Goal: Information Seeking & Learning: Find specific fact

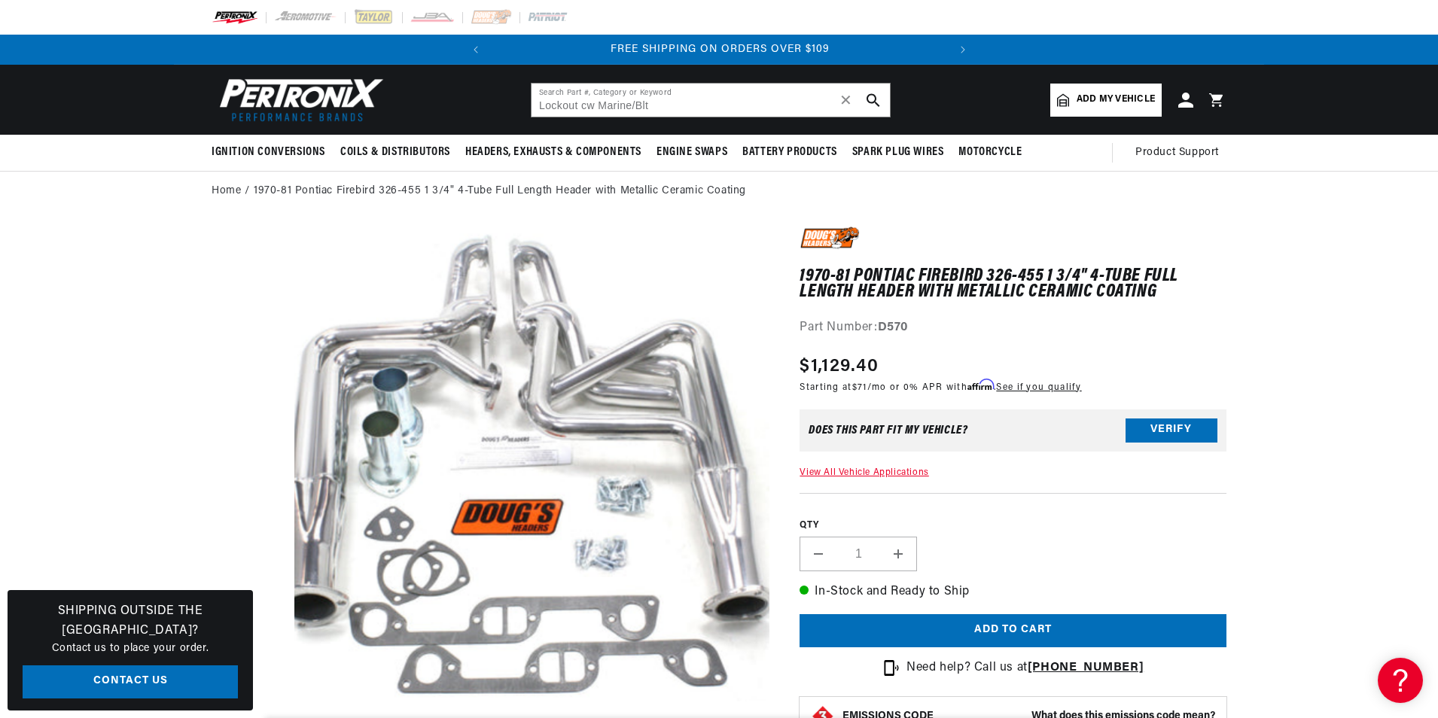
type input "Lockout cw Marine/Blt"
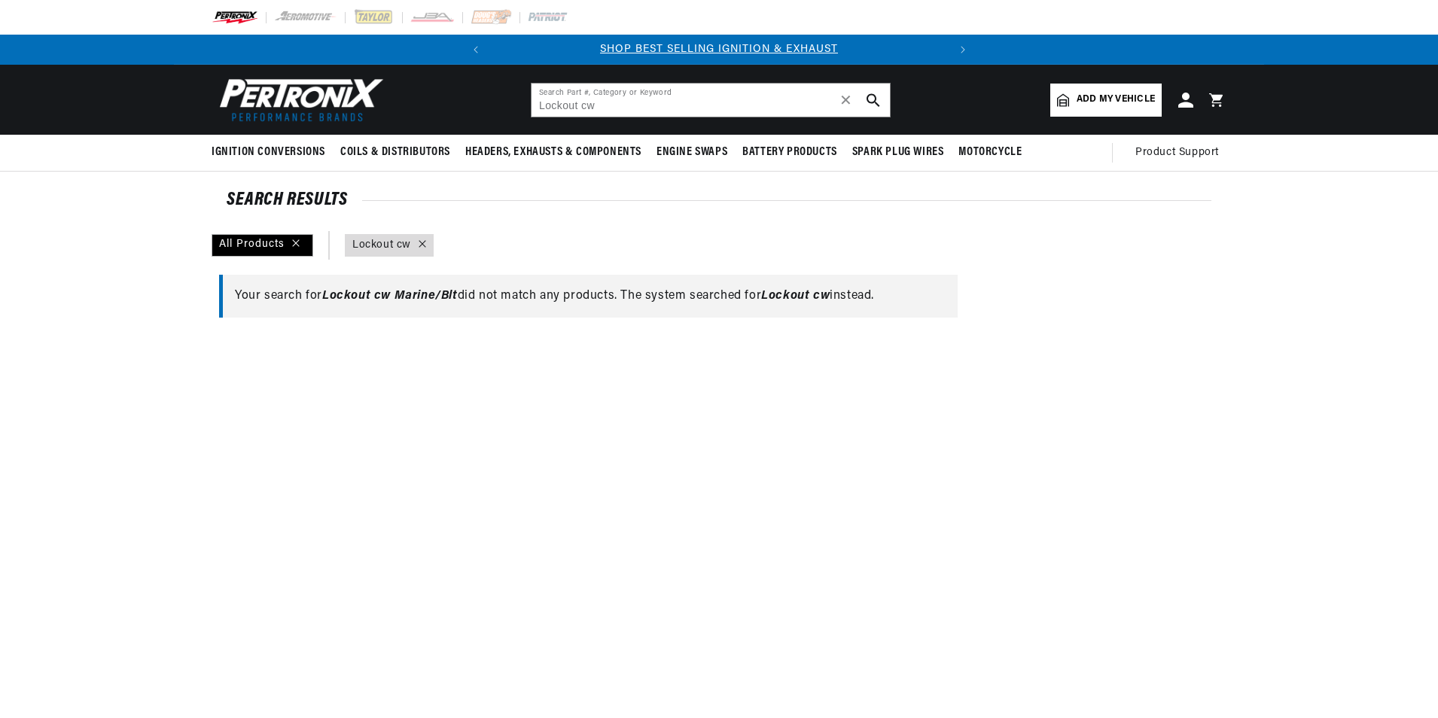
click at [644, 339] on div at bounding box center [592, 692] width 761 height 718
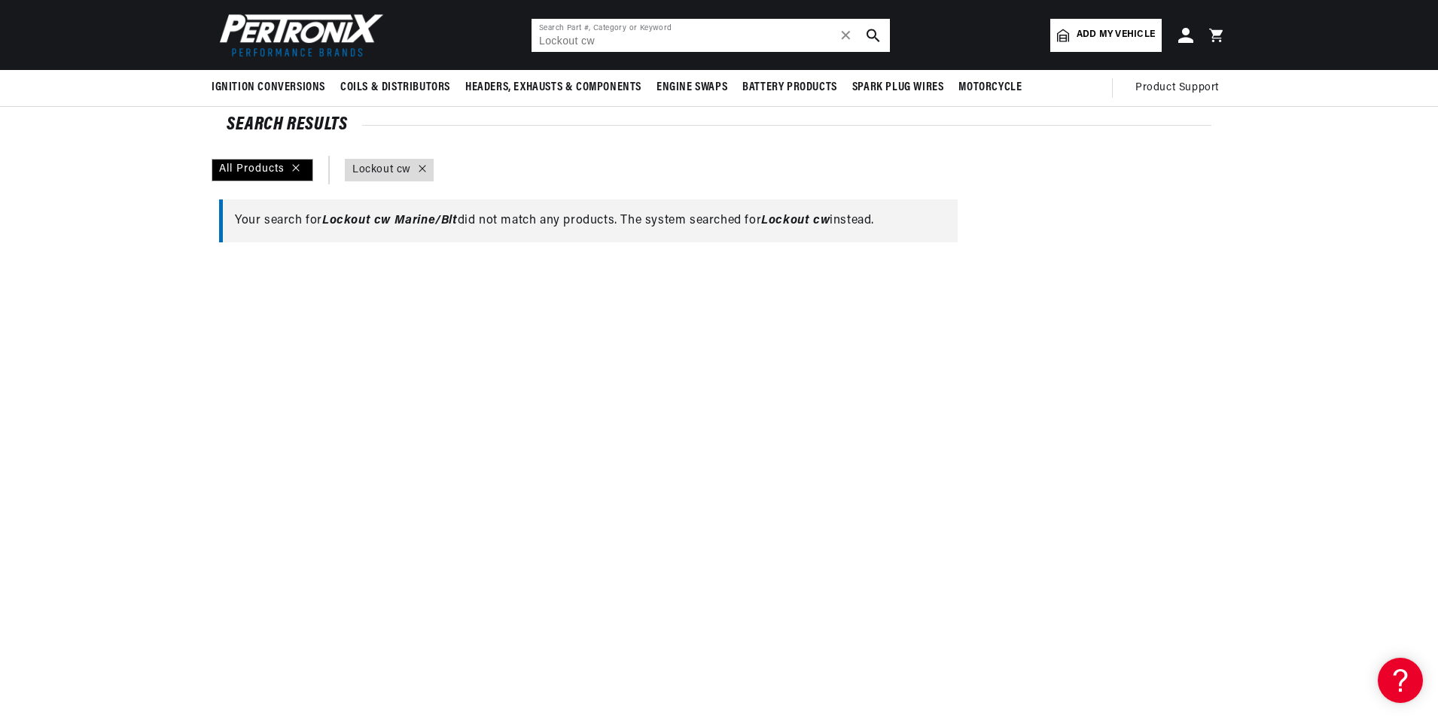
click at [617, 41] on input "Lockout cw" at bounding box center [710, 35] width 358 height 33
drag, startPoint x: 617, startPoint y: 41, endPoint x: 465, endPoint y: 41, distance: 152.0
click at [465, 41] on header "BETTER SEARCH RESULTS Add your vehicle's year, make, and model to find parts be…" at bounding box center [719, 35] width 1090 height 70
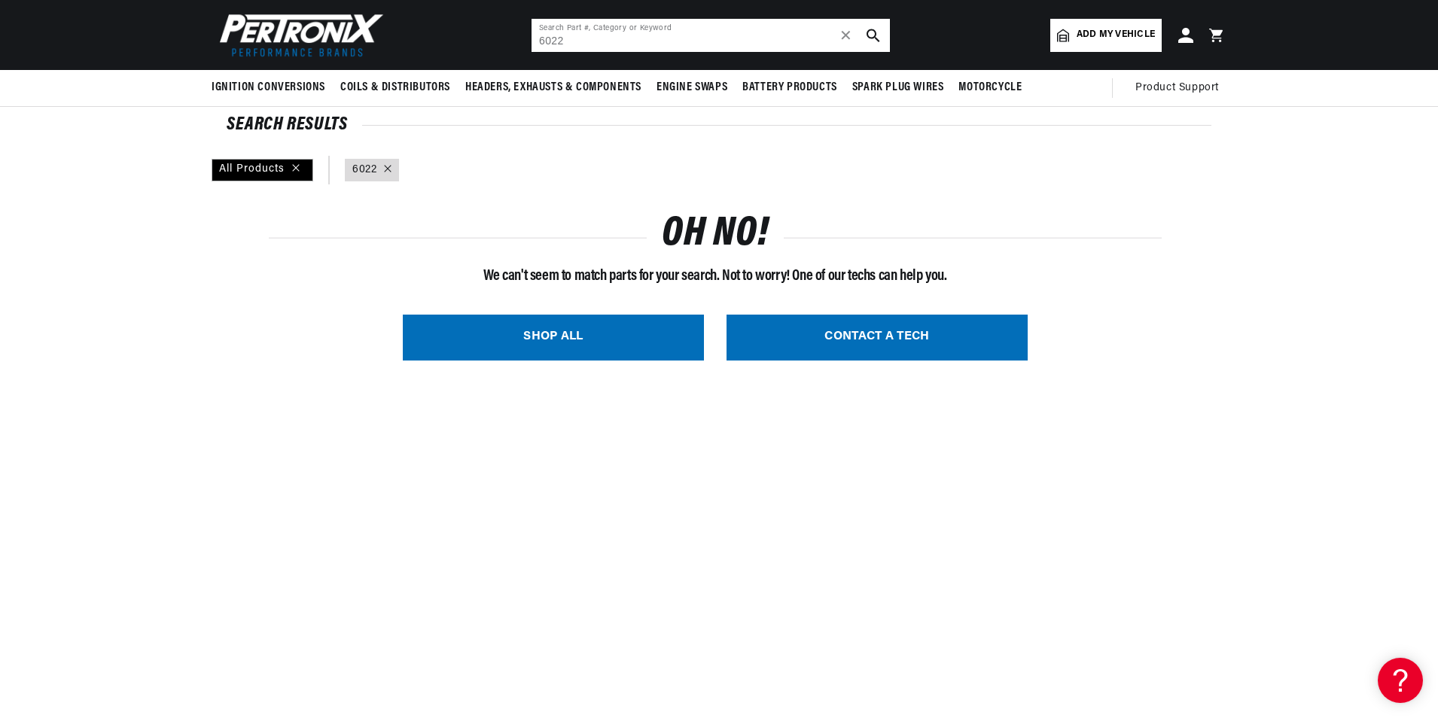
type input "Lockout cw"
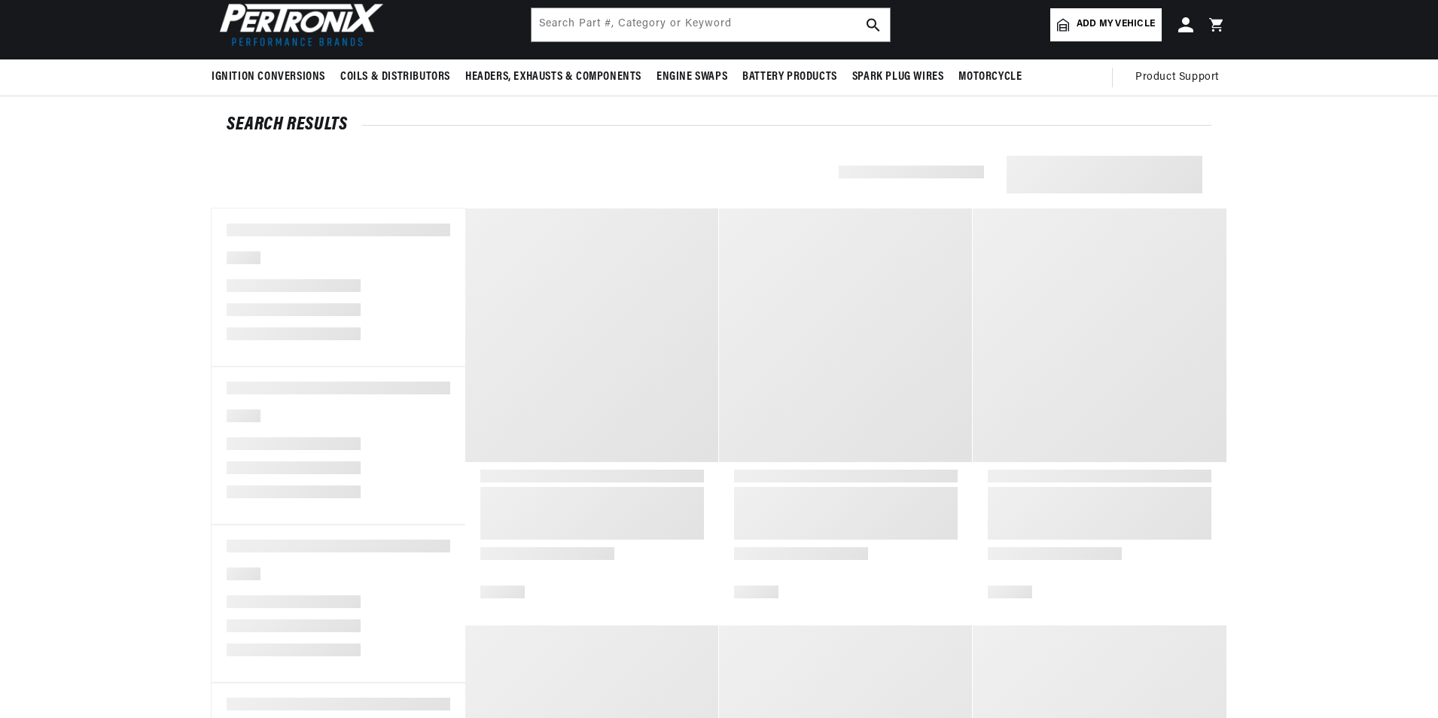
type input "Lockout cw"
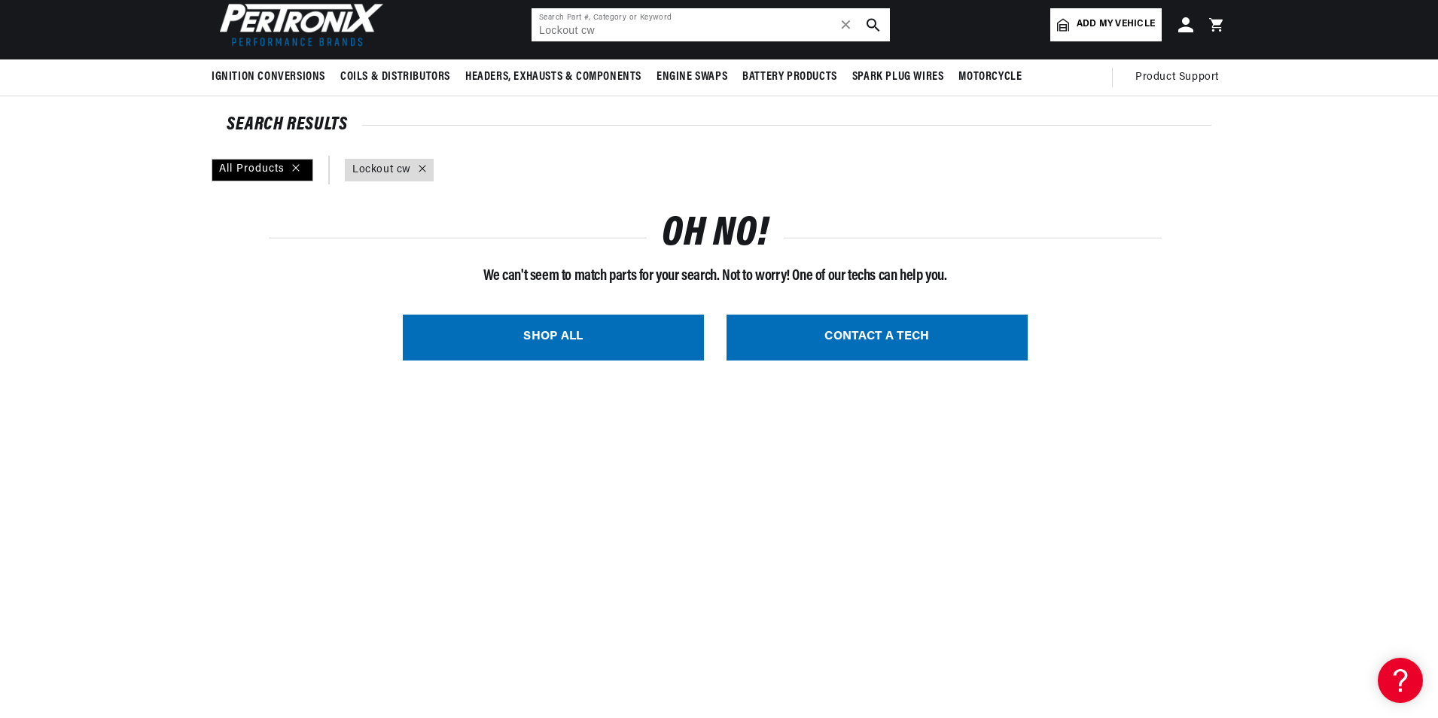
click at [840, 25] on span "✕" at bounding box center [846, 25] width 14 height 0
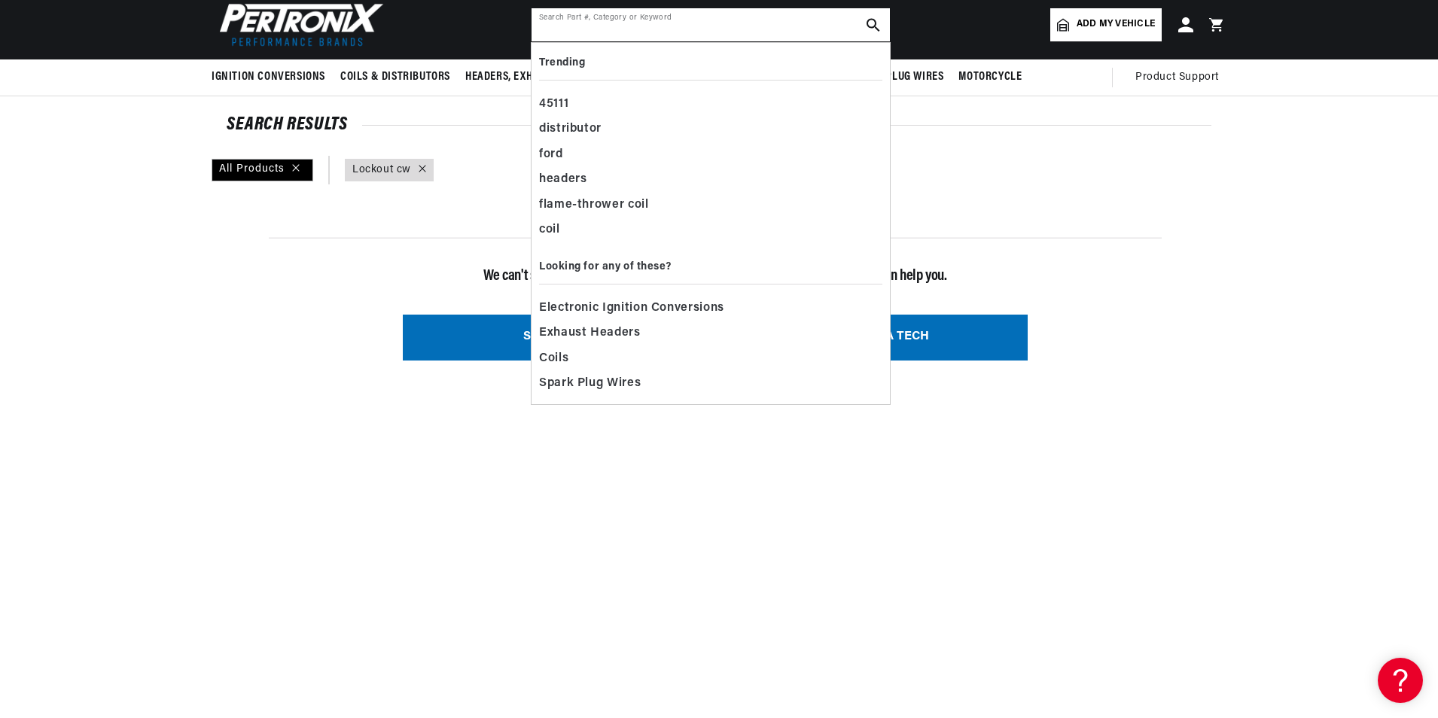
scroll to position [0, 456]
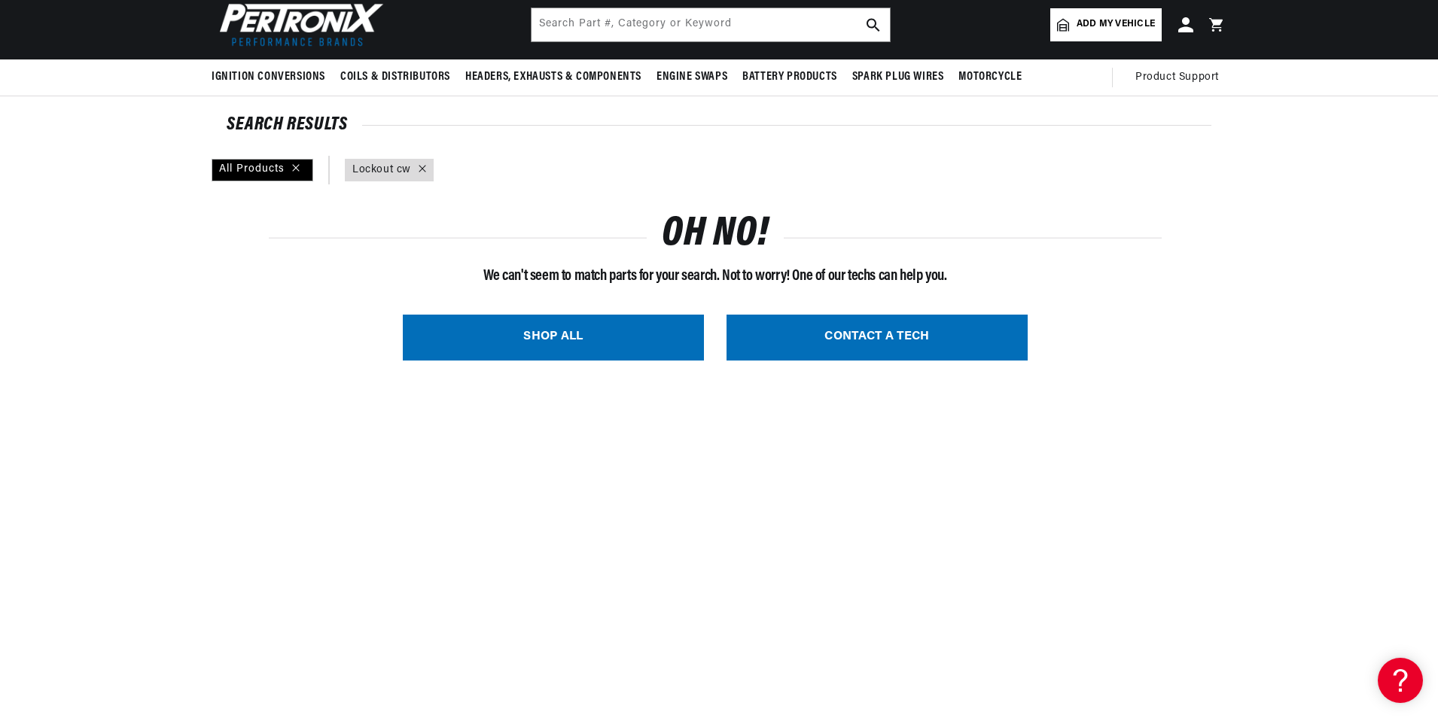
click at [227, 271] on div "OH NO! We can't seem to match parts for your search. Not to worry! One of our t…" at bounding box center [715, 291] width 992 height 184
